Goal: Task Accomplishment & Management: Manage account settings

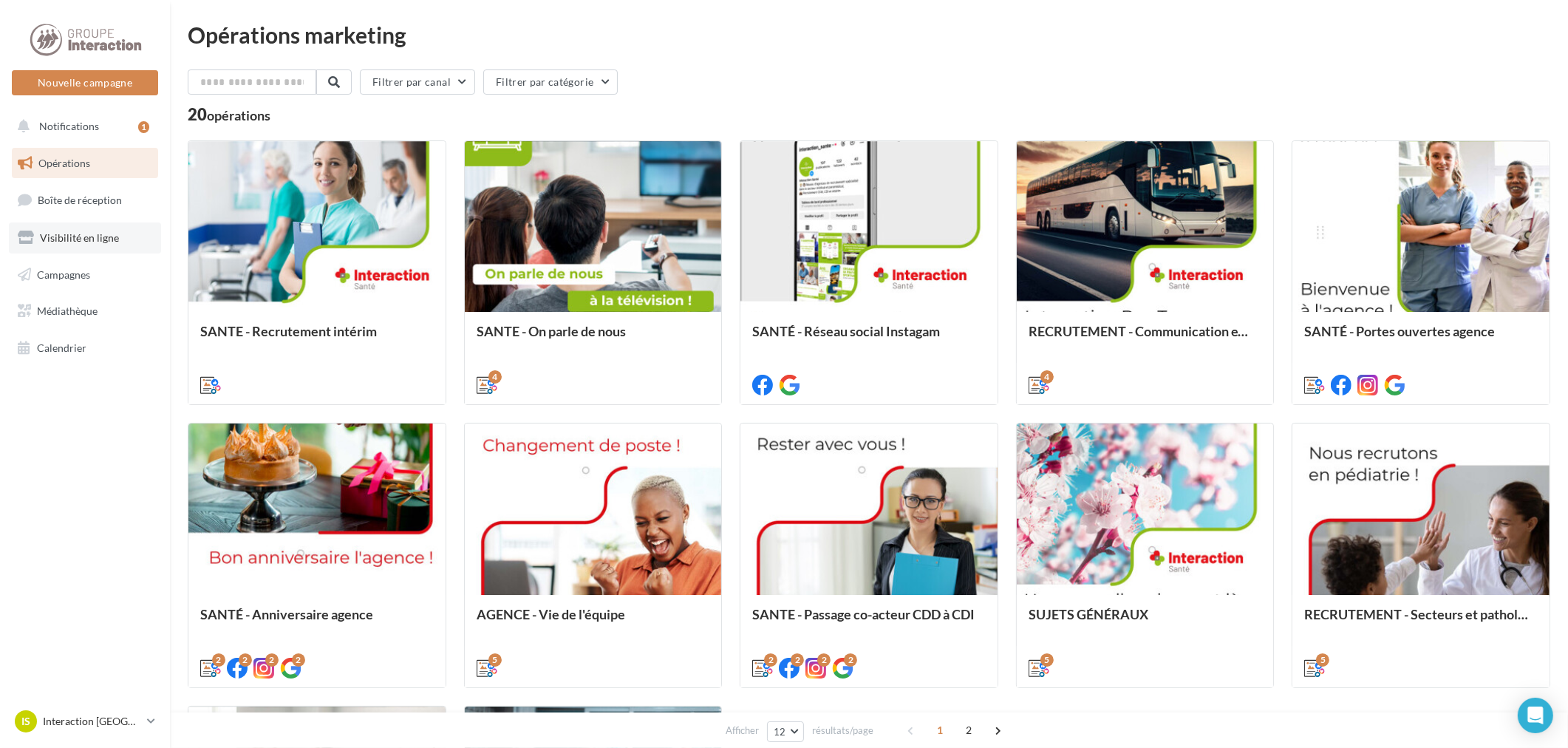
click at [68, 230] on link "Visibilité en ligne" at bounding box center [85, 237] width 152 height 31
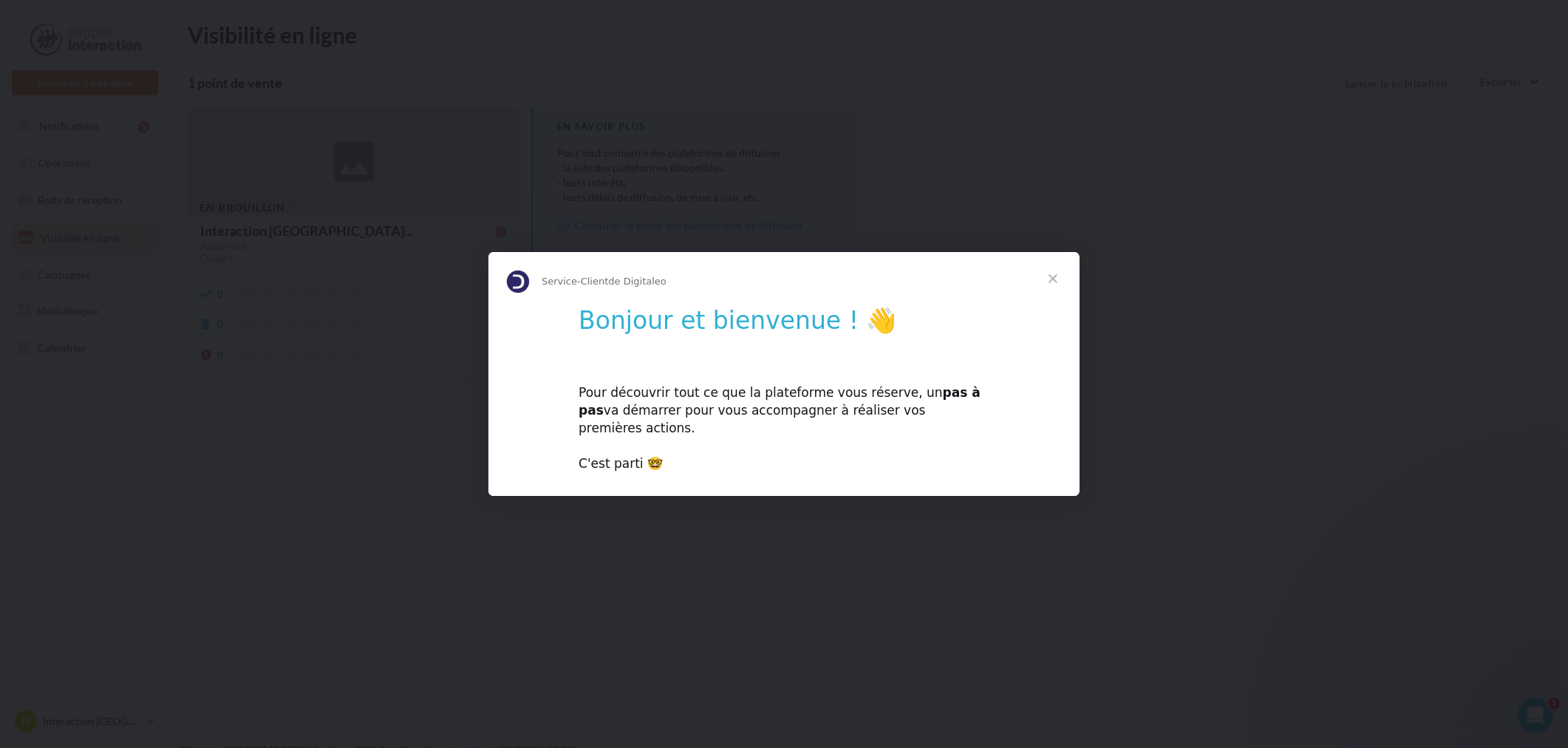
click at [1065, 275] on span "Fermer" at bounding box center [1053, 279] width 53 height 53
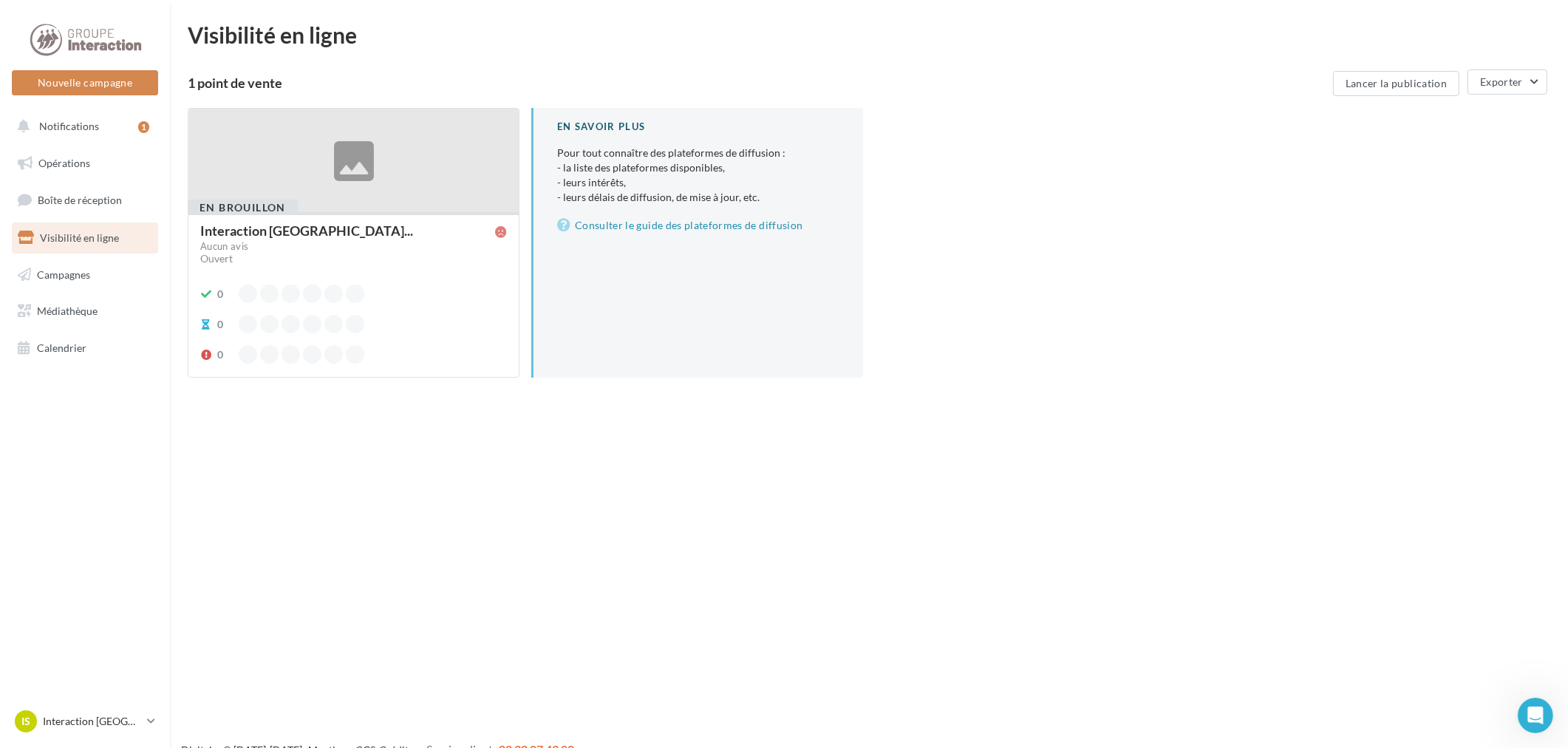
click at [423, 275] on div "Interaction Santé - Bourg-en-Bres... Aucun avis Ouvert 0 0 0" at bounding box center [353, 293] width 307 height 139
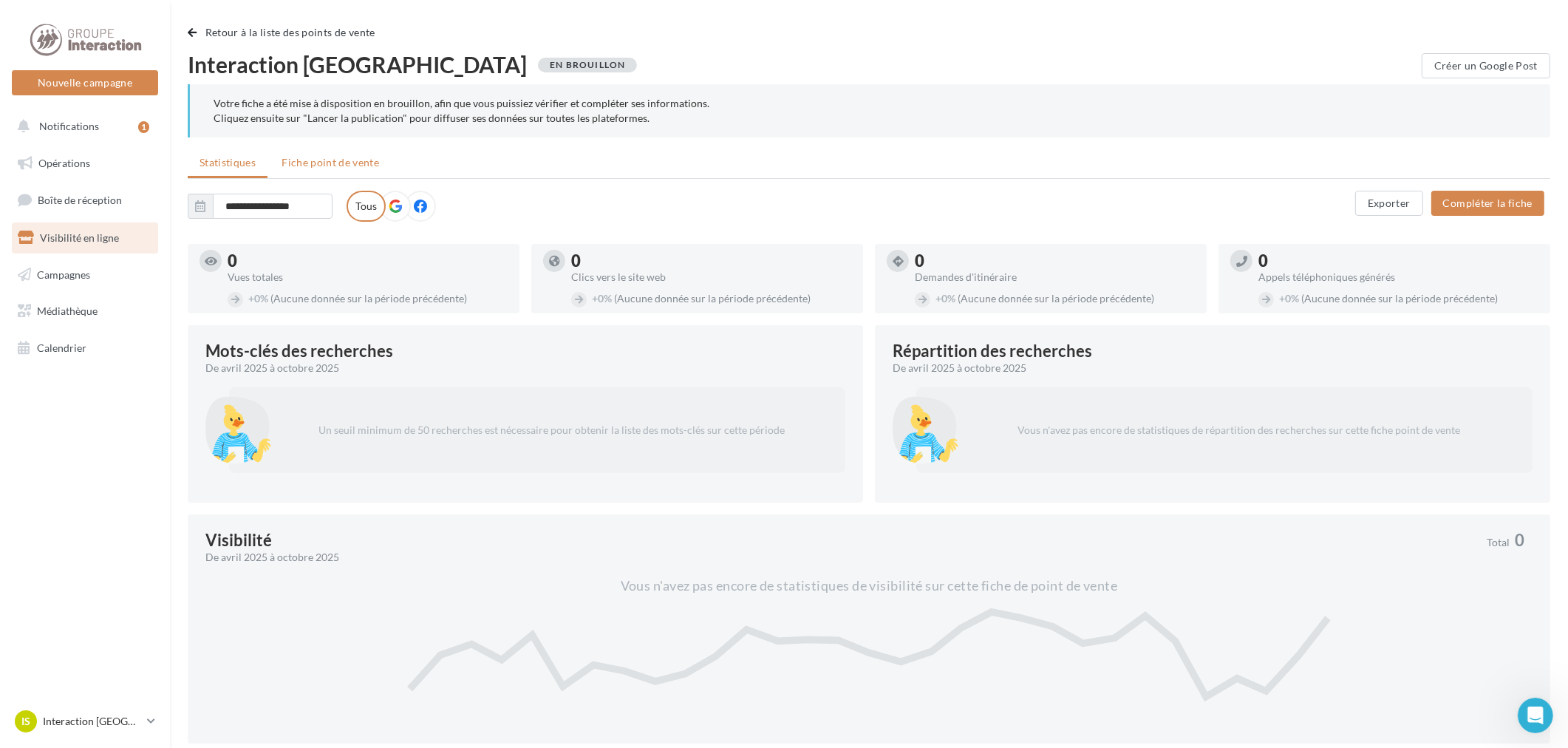
click at [333, 161] on span "Fiche point de vente" at bounding box center [331, 162] width 98 height 13
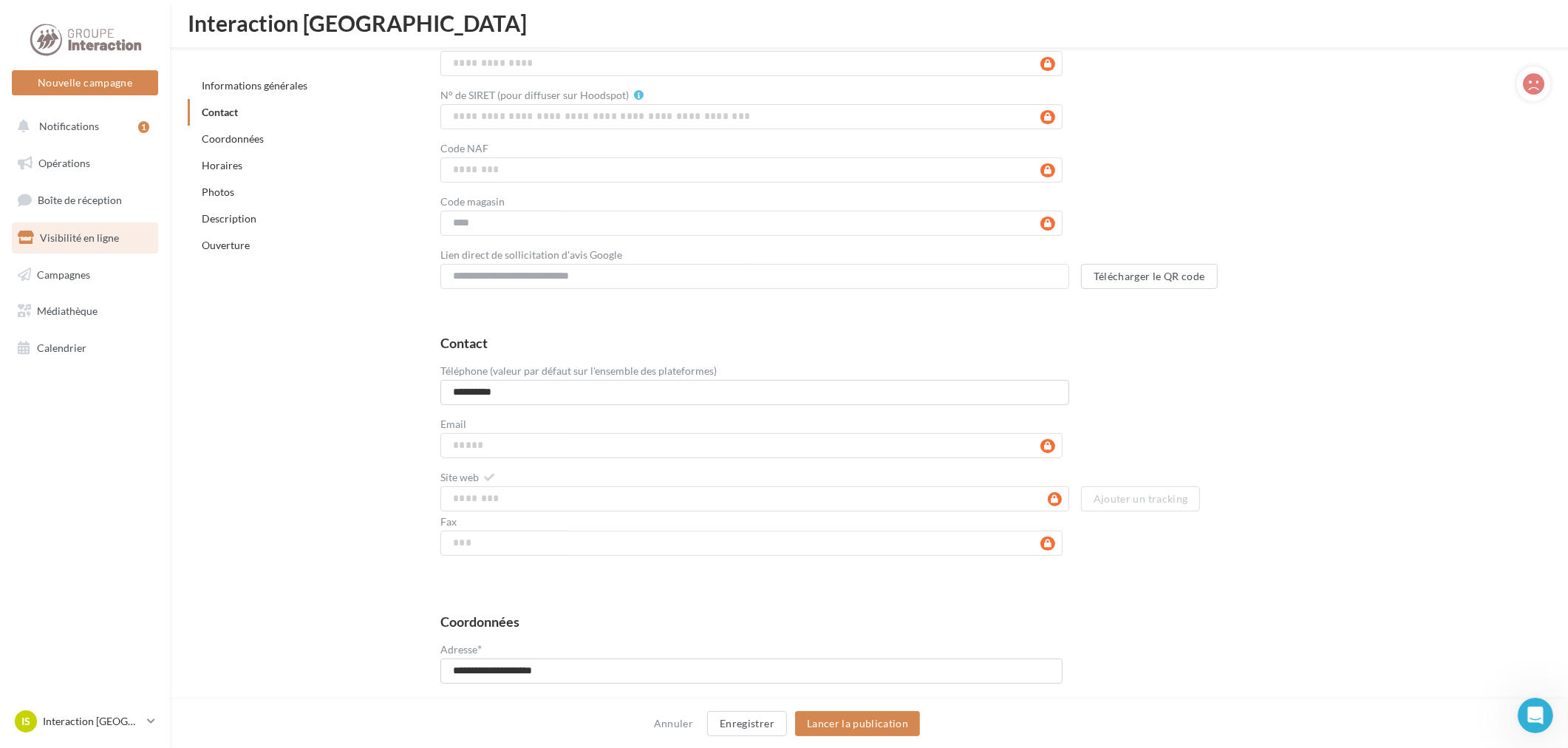
scroll to position [692, 0]
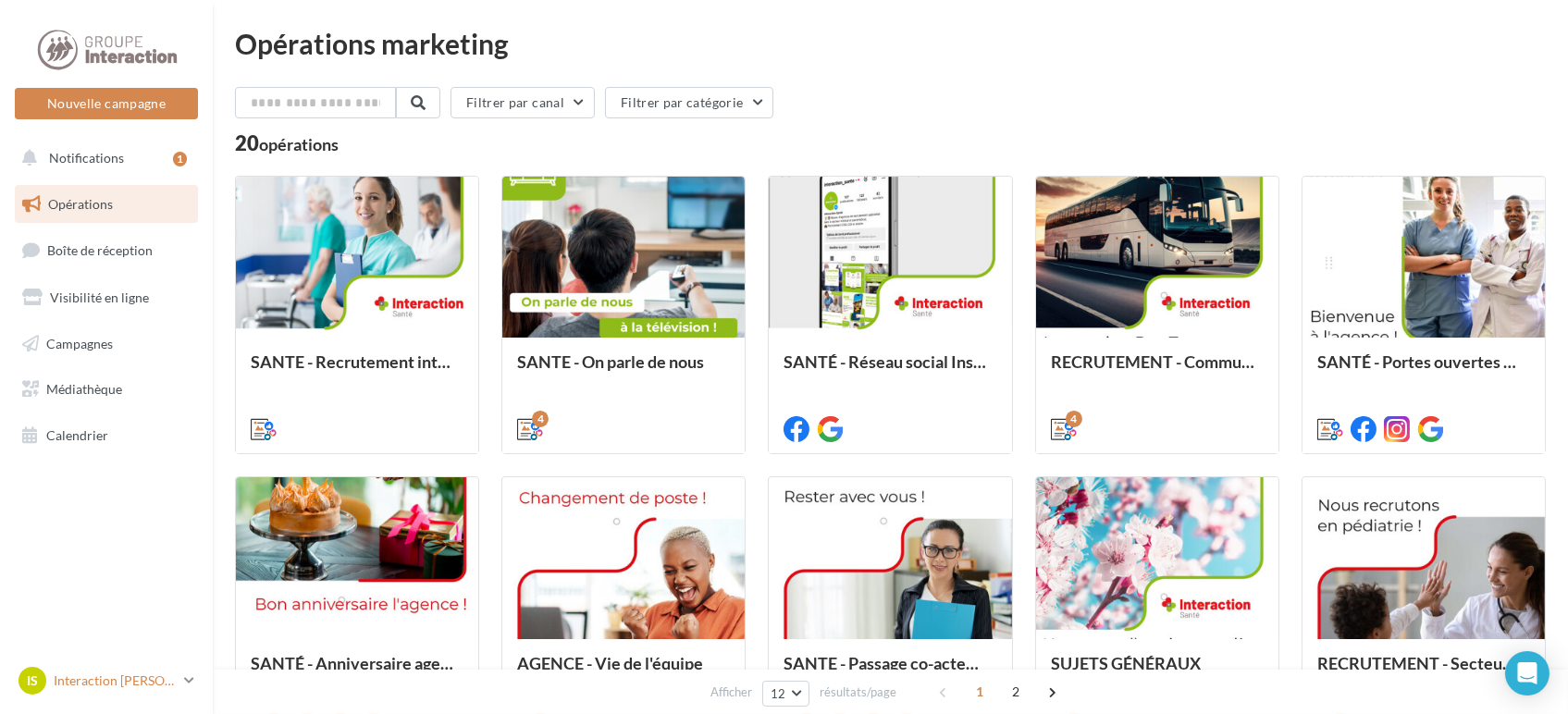
click at [148, 677] on p "Interaction [GEOGRAPHIC_DATA]" at bounding box center [115, 681] width 123 height 19
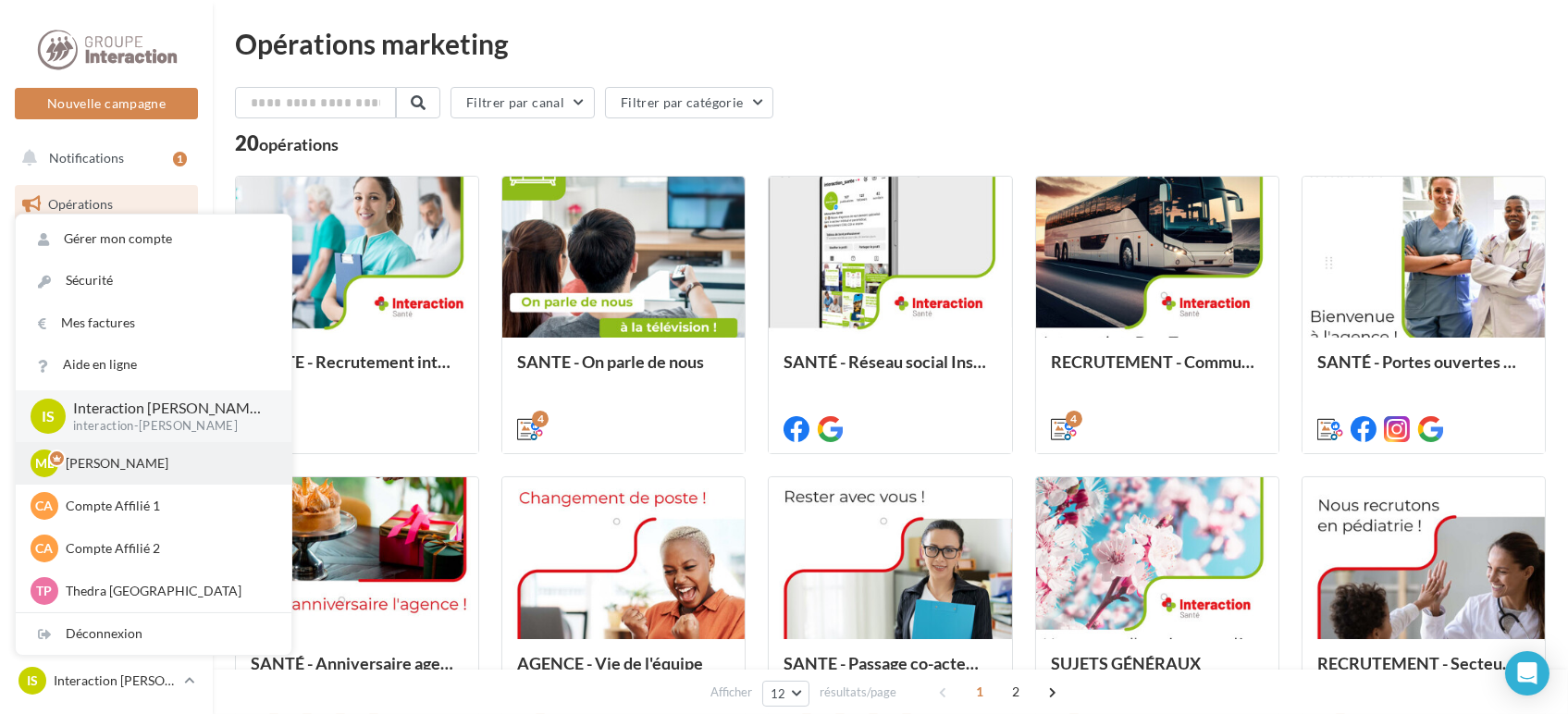
click at [117, 464] on p "Mathis Leray-Martin" at bounding box center [168, 464] width 204 height 19
